Goal: Transaction & Acquisition: Purchase product/service

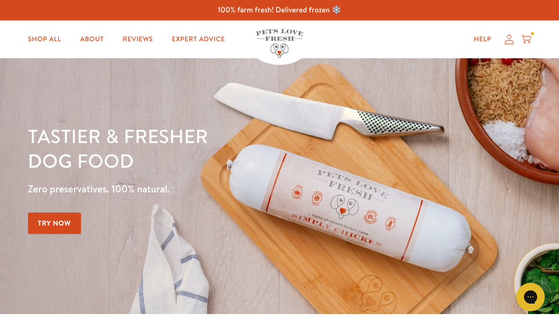
click at [49, 37] on link "Shop All" at bounding box center [44, 39] width 48 height 19
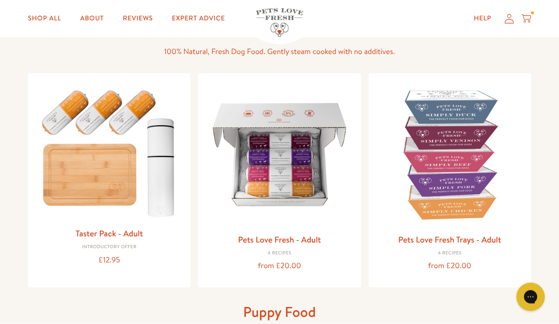
scroll to position [72, 0]
click at [291, 168] on img at bounding box center [279, 154] width 147 height 147
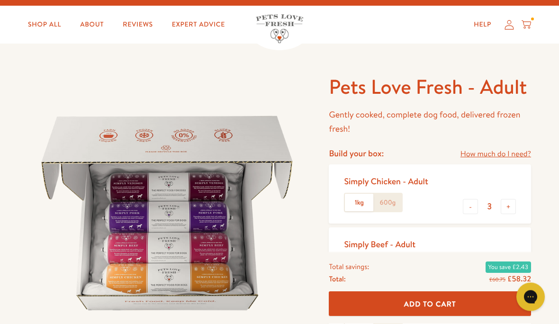
scroll to position [18, 0]
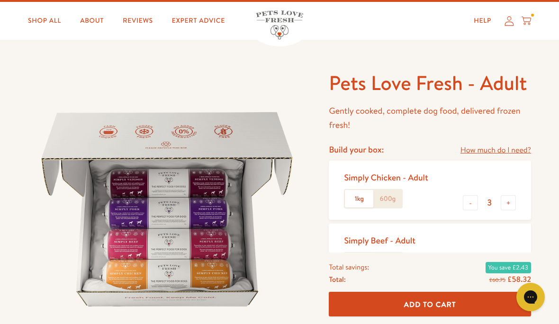
click at [475, 204] on button "-" at bounding box center [470, 202] width 15 height 15
click at [471, 206] on button "-" at bounding box center [470, 202] width 15 height 15
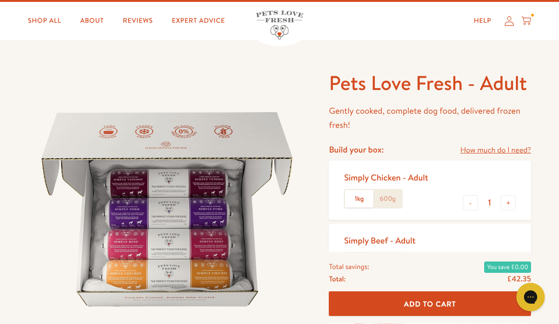
click at [470, 203] on button "-" at bounding box center [470, 202] width 15 height 15
type input "0"
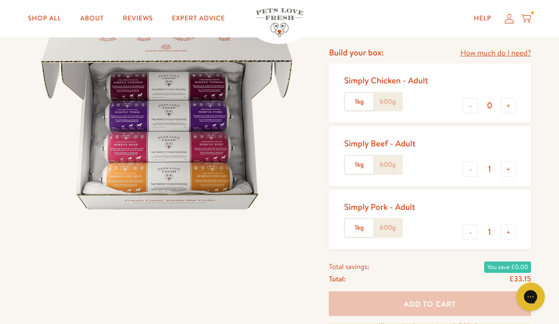
scroll to position [116, 0]
click at [393, 224] on label "600g" at bounding box center [387, 228] width 28 height 18
click at [0, 0] on input "600g" at bounding box center [0, 0] width 0 height 0
click at [394, 162] on label "600g" at bounding box center [387, 165] width 28 height 18
click at [0, 0] on input "600g" at bounding box center [0, 0] width 0 height 0
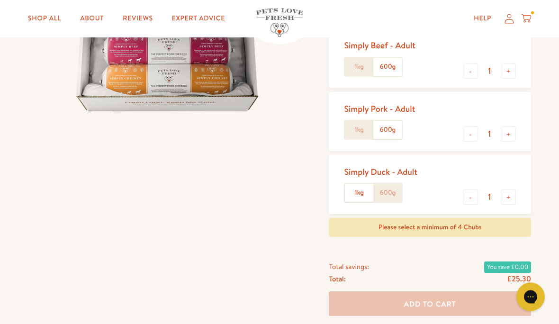
scroll to position [214, 0]
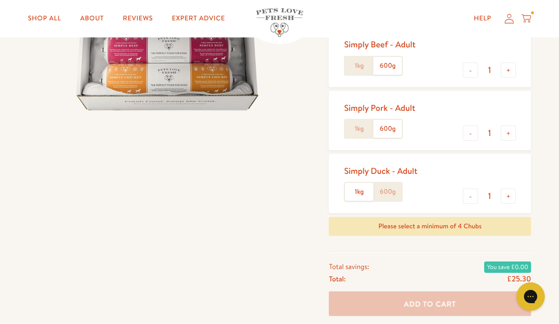
click at [514, 189] on button "+" at bounding box center [508, 196] width 15 height 15
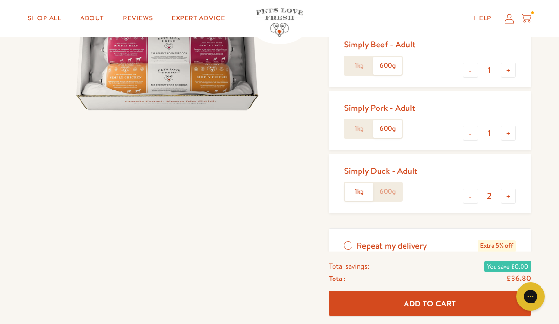
scroll to position [215, 0]
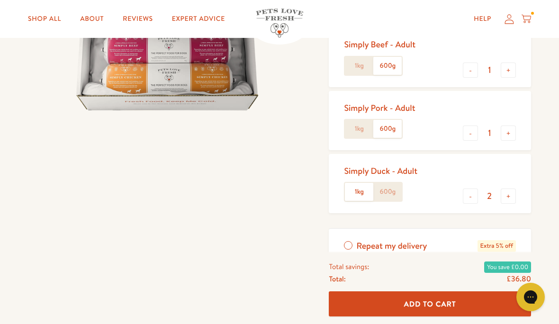
click at [470, 192] on button "-" at bounding box center [470, 196] width 15 height 15
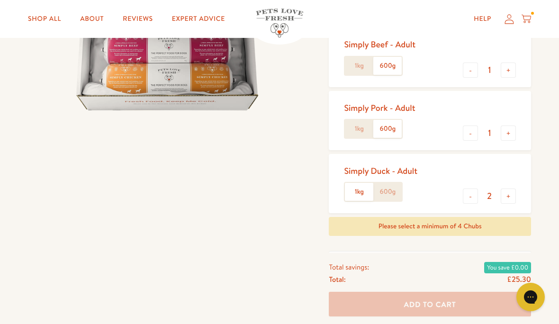
type input "1"
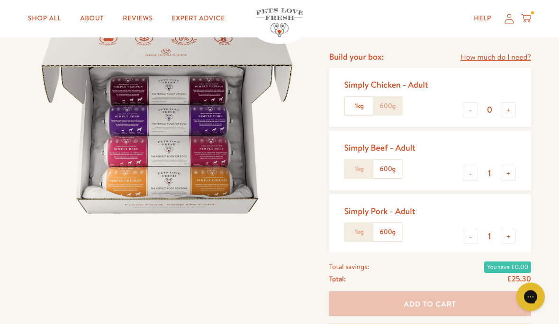
scroll to position [111, 0]
click at [509, 107] on button "+" at bounding box center [508, 109] width 15 height 15
type input "1"
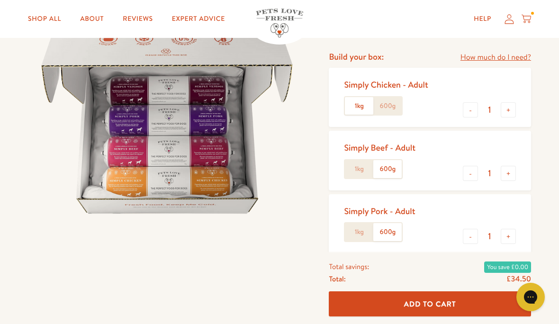
click at [396, 102] on label "600g" at bounding box center [387, 106] width 28 height 18
click at [0, 0] on input "600g" at bounding box center [0, 0] width 0 height 0
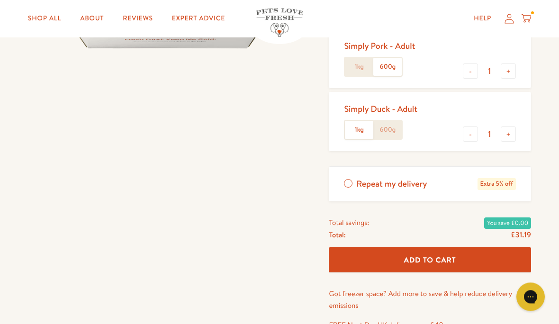
scroll to position [277, 0]
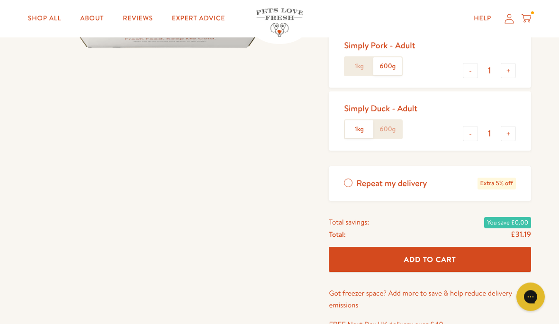
click at [397, 124] on label "600g" at bounding box center [387, 130] width 28 height 18
click at [0, 0] on input "600g" at bounding box center [0, 0] width 0 height 0
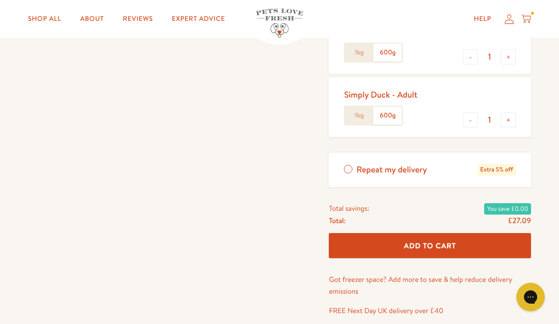
scroll to position [314, 0]
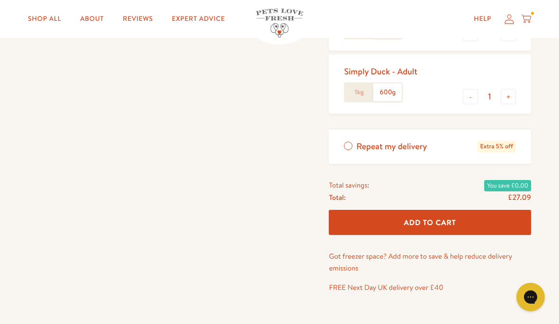
click at [437, 217] on span "Add To Cart" at bounding box center [430, 222] width 52 height 10
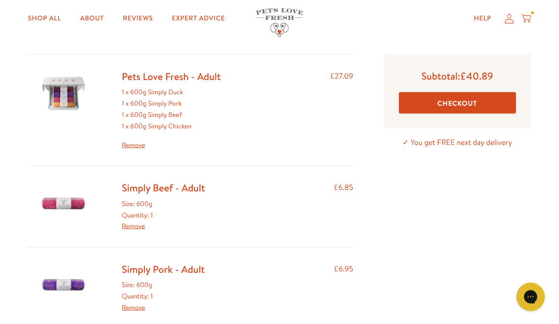
scroll to position [54, 0]
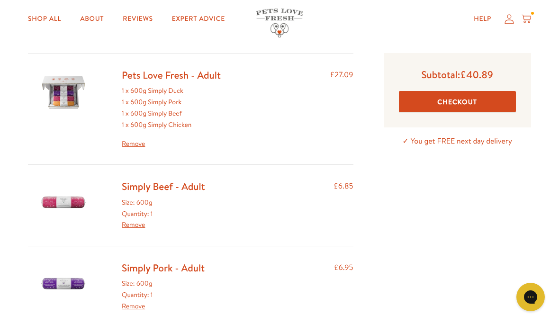
click at [135, 304] on link "Remove" at bounding box center [133, 305] width 23 height 9
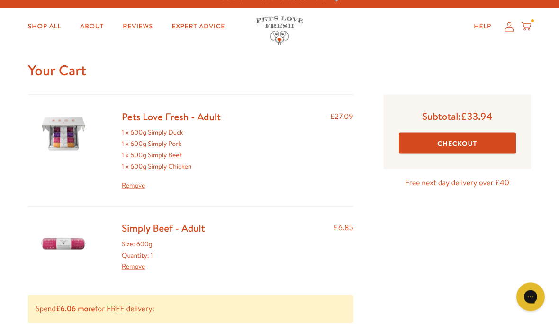
scroll to position [14, 0]
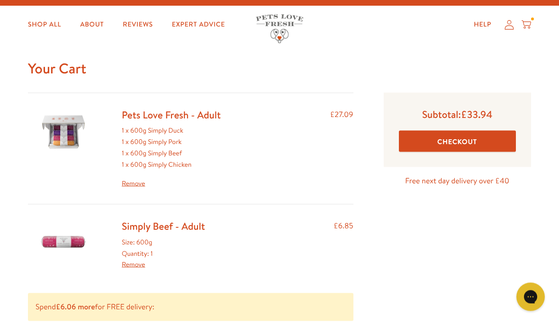
click at [134, 263] on link "Remove" at bounding box center [133, 264] width 23 height 9
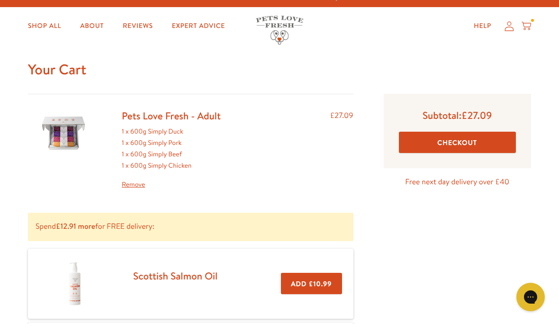
scroll to position [13, 0]
click at [460, 137] on button "Checkout" at bounding box center [457, 142] width 117 height 21
